Goal: Complete application form

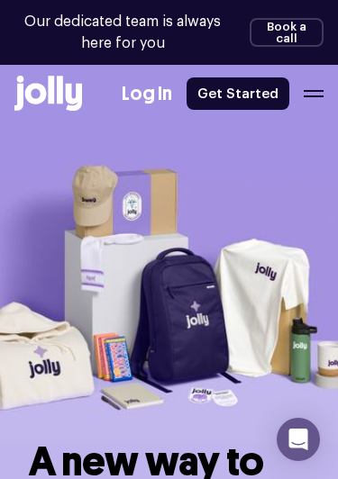
click at [319, 96] on icon "button" at bounding box center [313, 96] width 20 height 2
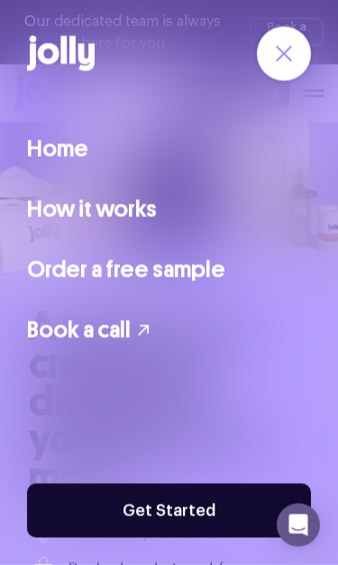
scroll to position [146, 0]
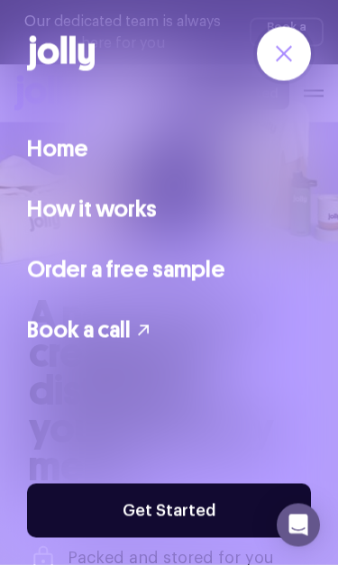
click at [54, 158] on link "Home" at bounding box center [57, 148] width 61 height 35
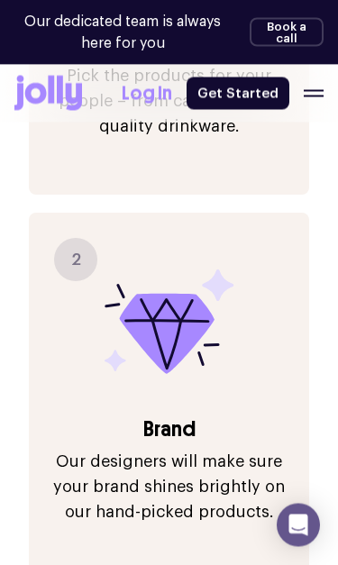
scroll to position [2125, 0]
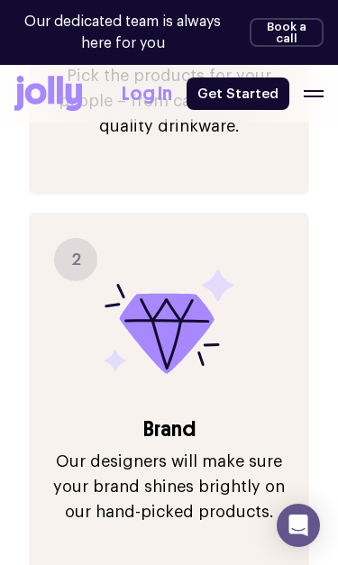
click at [246, 102] on link "Get Started" at bounding box center [237, 93] width 103 height 32
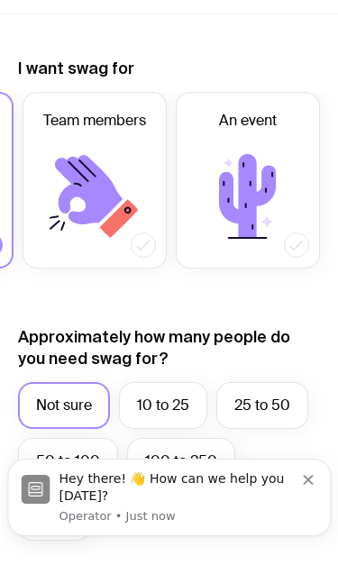
scroll to position [0, 149]
click at [135, 247] on icon at bounding box center [143, 245] width 18 height 18
click at [0, 0] on input "Team members" at bounding box center [0, 0] width 0 height 0
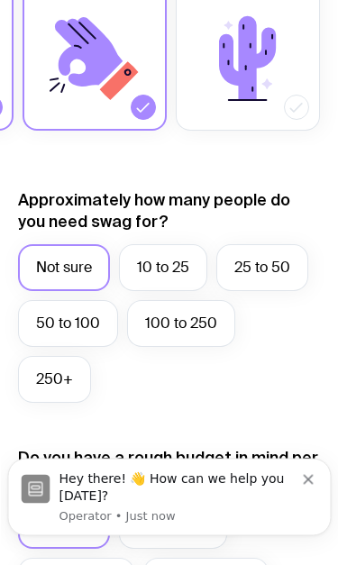
scroll to position [736, 0]
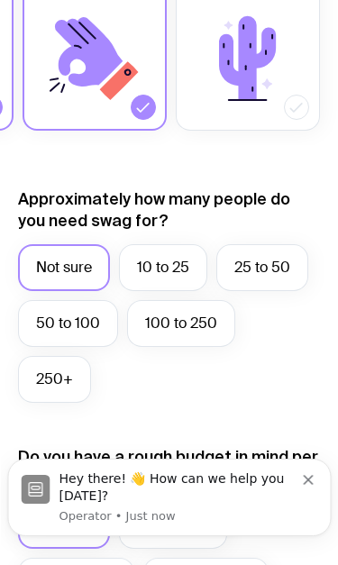
click at [176, 256] on label "10 to 25" at bounding box center [163, 267] width 88 height 47
click at [0, 0] on input "10 to 25" at bounding box center [0, 0] width 0 height 0
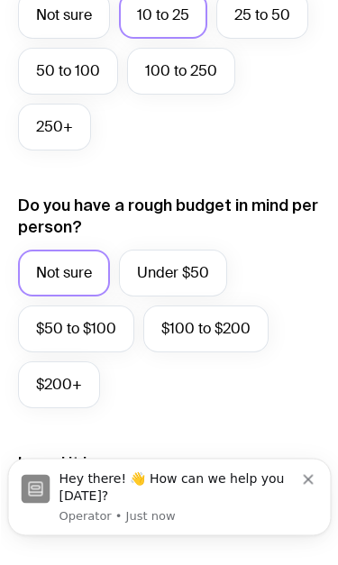
scroll to position [988, 0]
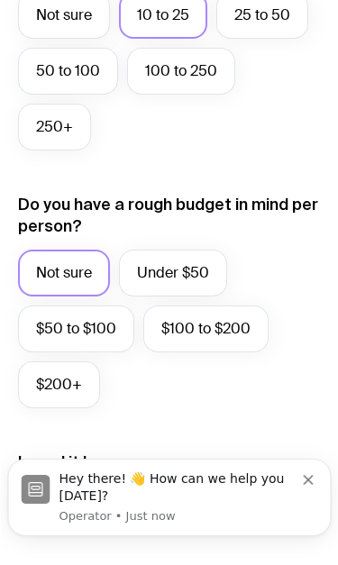
click at [61, 340] on label "$50 to $100" at bounding box center [76, 328] width 116 height 47
click at [0, 0] on input "$50 to $100" at bounding box center [0, 0] width 0 height 0
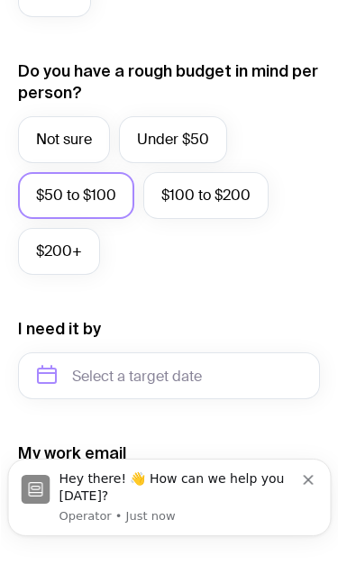
scroll to position [1188, 0]
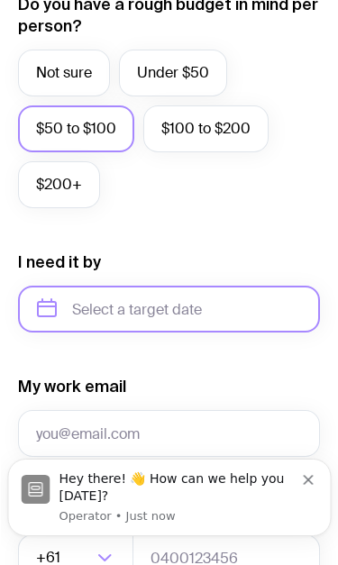
click at [77, 313] on input "text" at bounding box center [169, 308] width 302 height 47
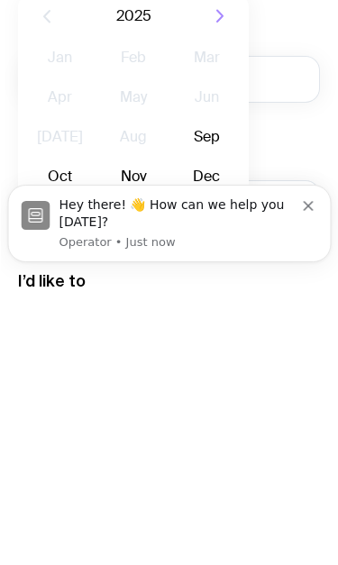
scroll to position [1277, 0]
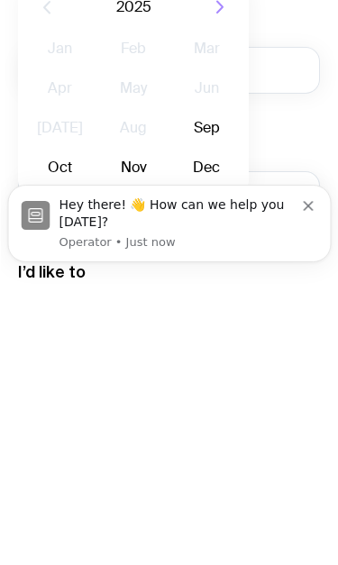
click at [100, 423] on button "Oct" at bounding box center [133, 441] width 66 height 36
type input "October 2025"
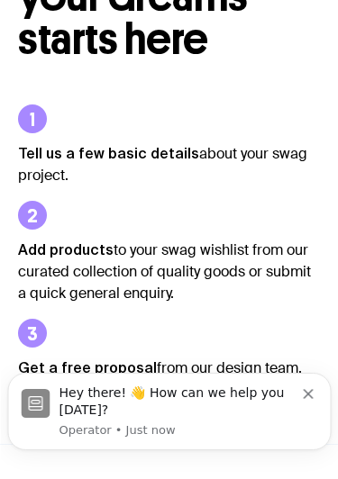
scroll to position [0, 0]
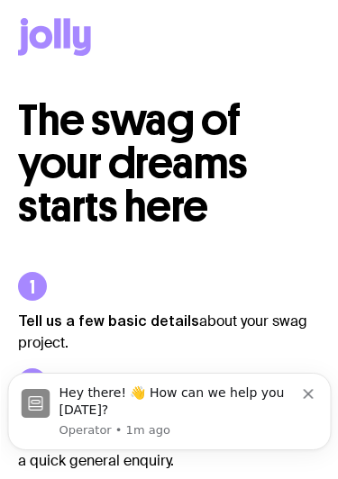
click at [130, 171] on span "The swag of your dreams starts here" at bounding box center [133, 164] width 230 height 140
click at [303, 398] on icon "Dismiss notification" at bounding box center [308, 394] width 10 height 10
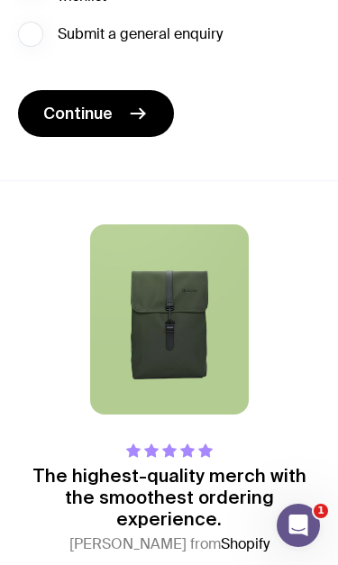
scroll to position [2024, 0]
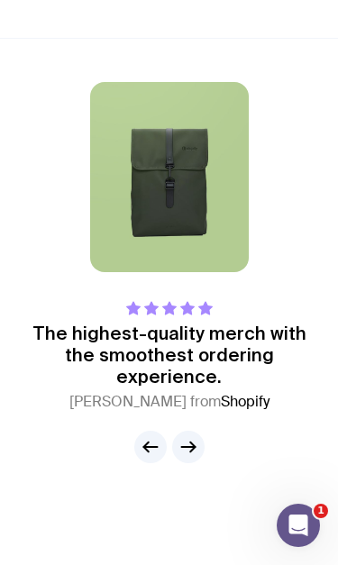
click at [200, 448] on button "button" at bounding box center [188, 446] width 32 height 32
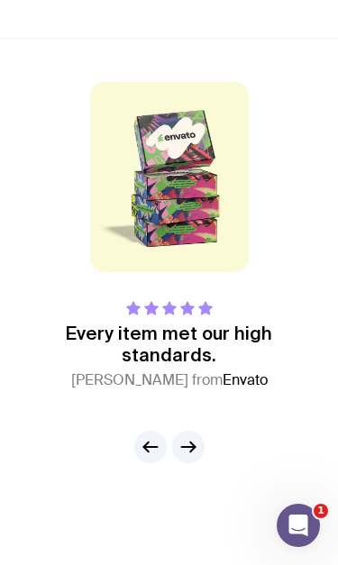
click at [184, 468] on div "The highest-quality merch with the smoothest ordering experience. [PERSON_NAME]…" at bounding box center [169, 272] width 338 height 468
click at [182, 439] on icon "button" at bounding box center [188, 447] width 22 height 22
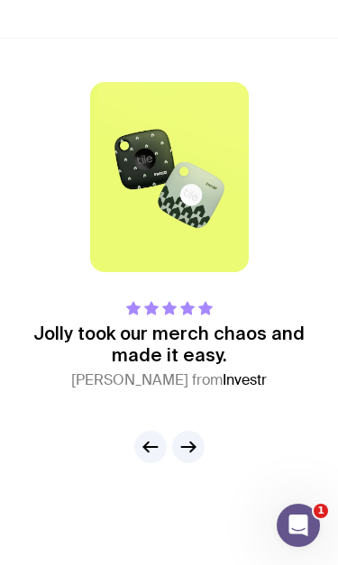
click at [184, 447] on icon "button" at bounding box center [188, 447] width 14 height 0
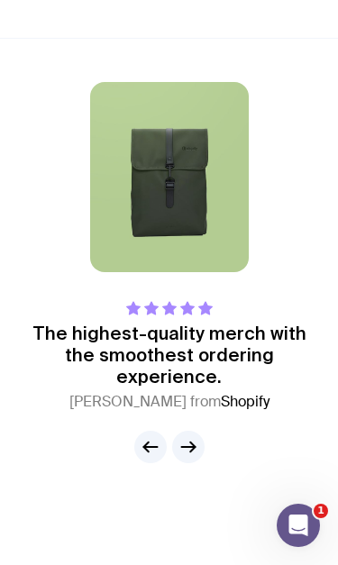
click at [183, 447] on icon "button" at bounding box center [188, 447] width 14 height 0
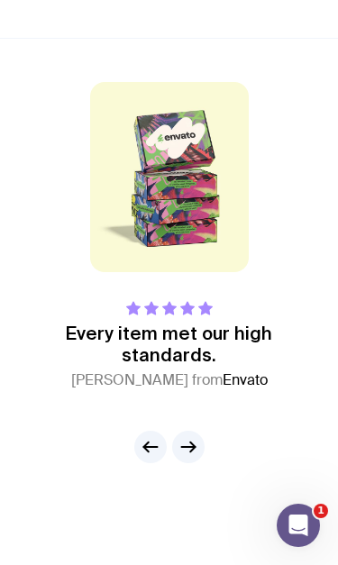
click at [183, 447] on icon "button" at bounding box center [188, 447] width 14 height 0
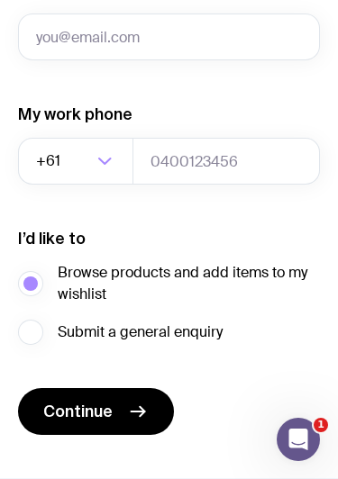
scroll to position [1575, 0]
